Goal: Find specific page/section: Find specific page/section

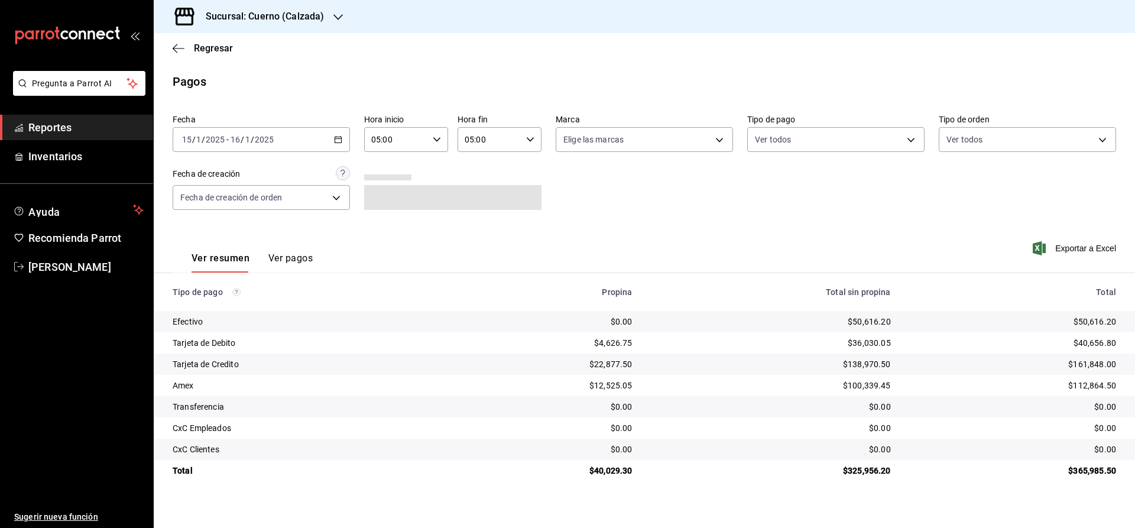
click at [115, 130] on span "Reportes" at bounding box center [85, 127] width 115 height 16
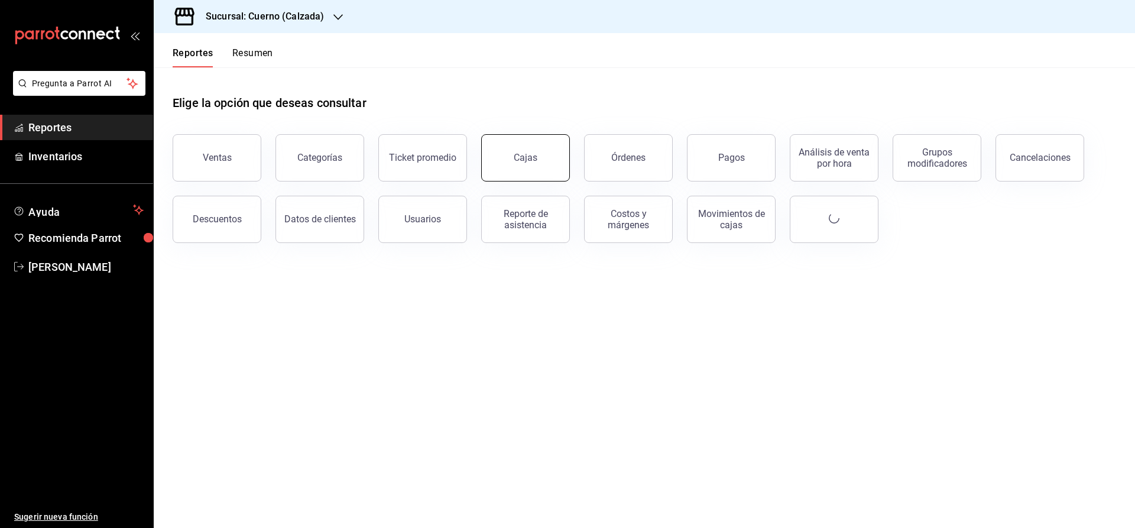
click at [541, 158] on link "Cajas" at bounding box center [525, 157] width 89 height 47
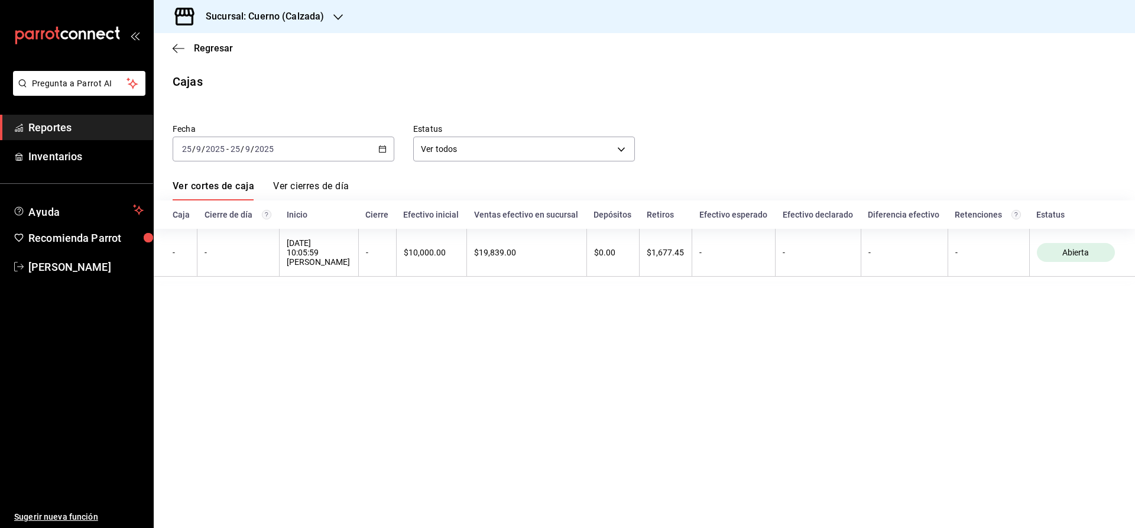
click at [207, 16] on h3 "Sucursal: Cuerno (Calzada)" at bounding box center [260, 16] width 128 height 14
click at [199, 73] on span "Clavadito (Calzada)" at bounding box center [200, 78] width 74 height 12
click at [283, 15] on h3 "Sucursal: Clavadito (Calzada)" at bounding box center [264, 16] width 137 height 14
click at [185, 50] on span "Cuerno (Calzada)" at bounding box center [196, 51] width 66 height 12
